Goal: Transaction & Acquisition: Purchase product/service

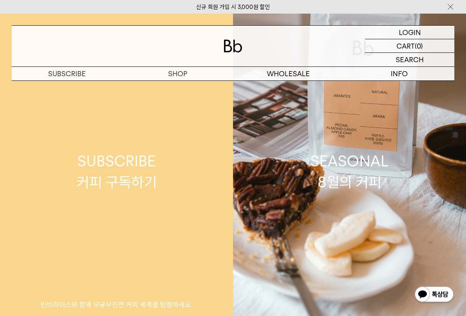
click at [172, 89] on link "SUBSCRIBE 커피 구독하기 빈브라더스와 함께 무궁무진한 커피 세계를 탐험하세요." at bounding box center [116, 172] width 233 height 316
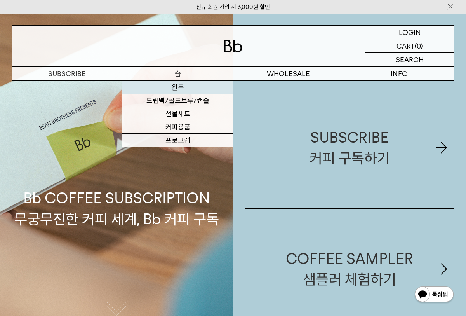
click at [169, 90] on link "원두" at bounding box center [177, 87] width 111 height 13
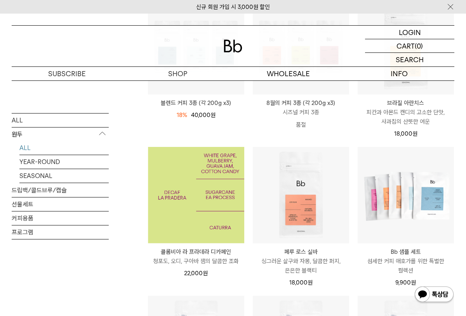
scroll to position [154, 0]
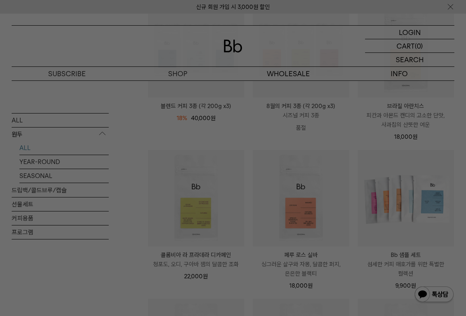
click at [272, 217] on div at bounding box center [233, 158] width 466 height 316
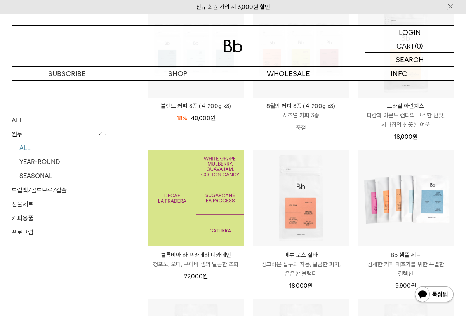
click at [202, 217] on img at bounding box center [196, 198] width 96 height 96
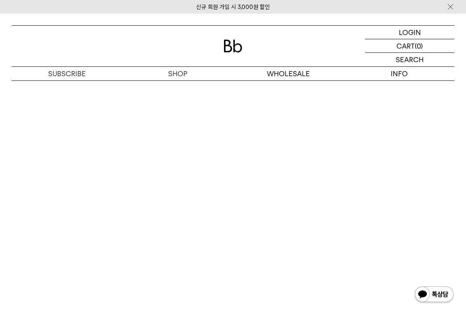
scroll to position [1955, 0]
